Goal: Book appointment/travel/reservation

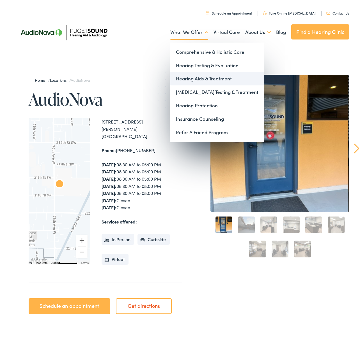
click at [193, 76] on link "Hearing Aids & Treatment" at bounding box center [217, 76] width 94 height 13
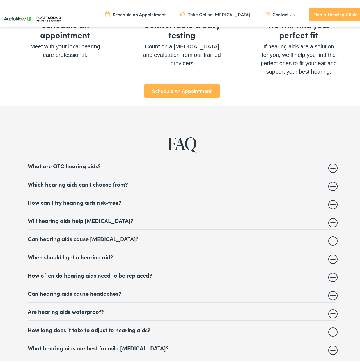
scroll to position [2007, 0]
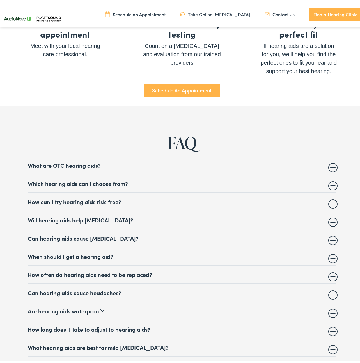
click at [176, 95] on link "Schedule An Appointment" at bounding box center [182, 88] width 76 height 13
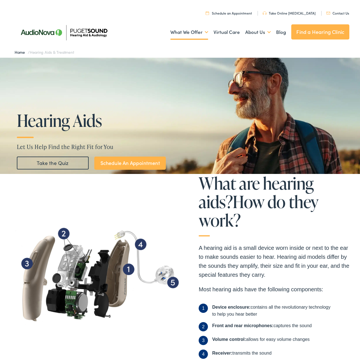
scroll to position [0, 0]
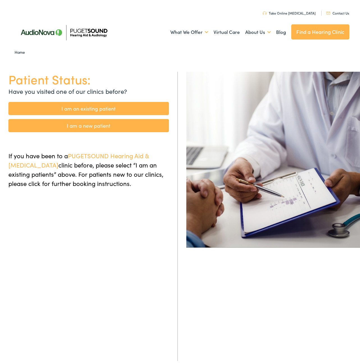
click at [100, 122] on link "I am a new patient" at bounding box center [88, 123] width 160 height 13
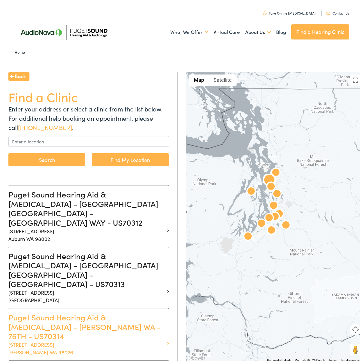
click at [111, 311] on h3 "Puget Sound Hearing Aid & Audiology - EDMONDS WA - 76TH - US70314" at bounding box center [86, 325] width 156 height 28
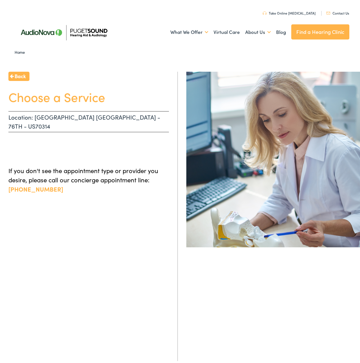
click at [54, 119] on p "Location: EDMONDS WA - 76TH - US70314" at bounding box center [88, 119] width 160 height 21
click at [78, 142] on div "Back Choose a Service Location: EDMONDS WA - 76TH - US70314 If you don't see th…" at bounding box center [89, 251] width 178 height 363
